Goal: Find specific page/section: Find specific page/section

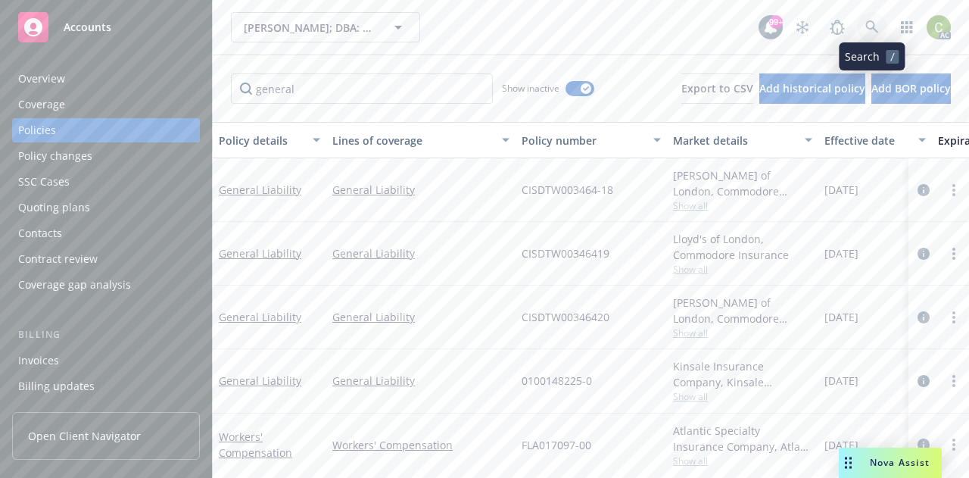
click at [875, 21] on icon at bounding box center [872, 27] width 14 height 14
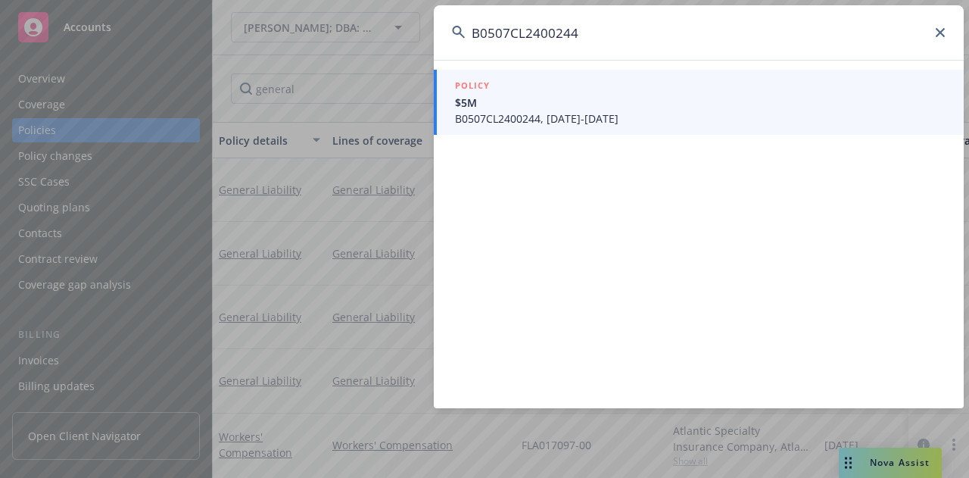
type input "B0507CL2400244"
click at [541, 114] on span "B0507CL2400244, [DATE]-[DATE]" at bounding box center [700, 119] width 490 height 16
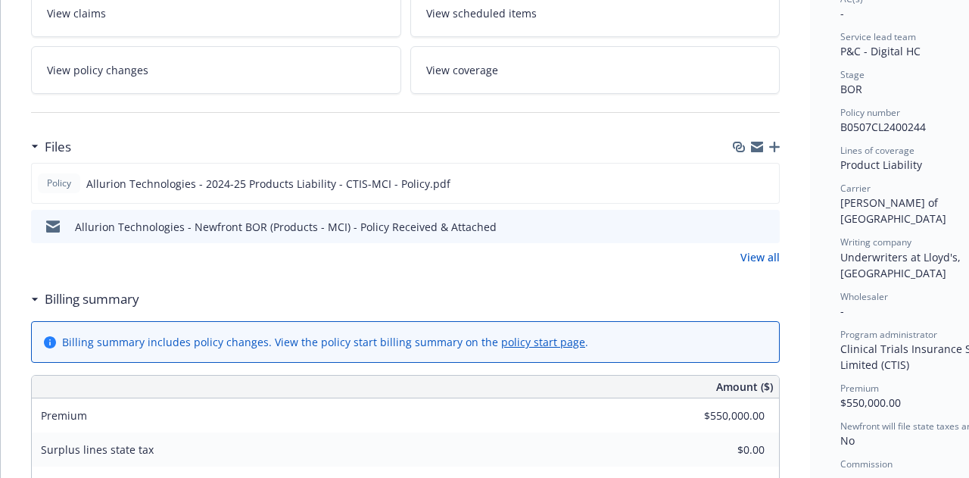
scroll to position [303, 0]
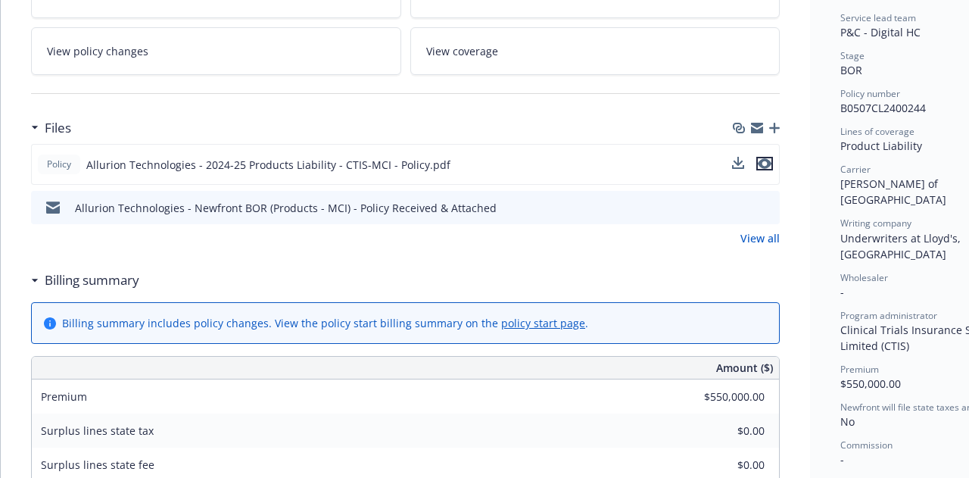
click at [767, 165] on icon "preview file" at bounding box center [765, 163] width 14 height 11
